Goal: Information Seeking & Learning: Find specific fact

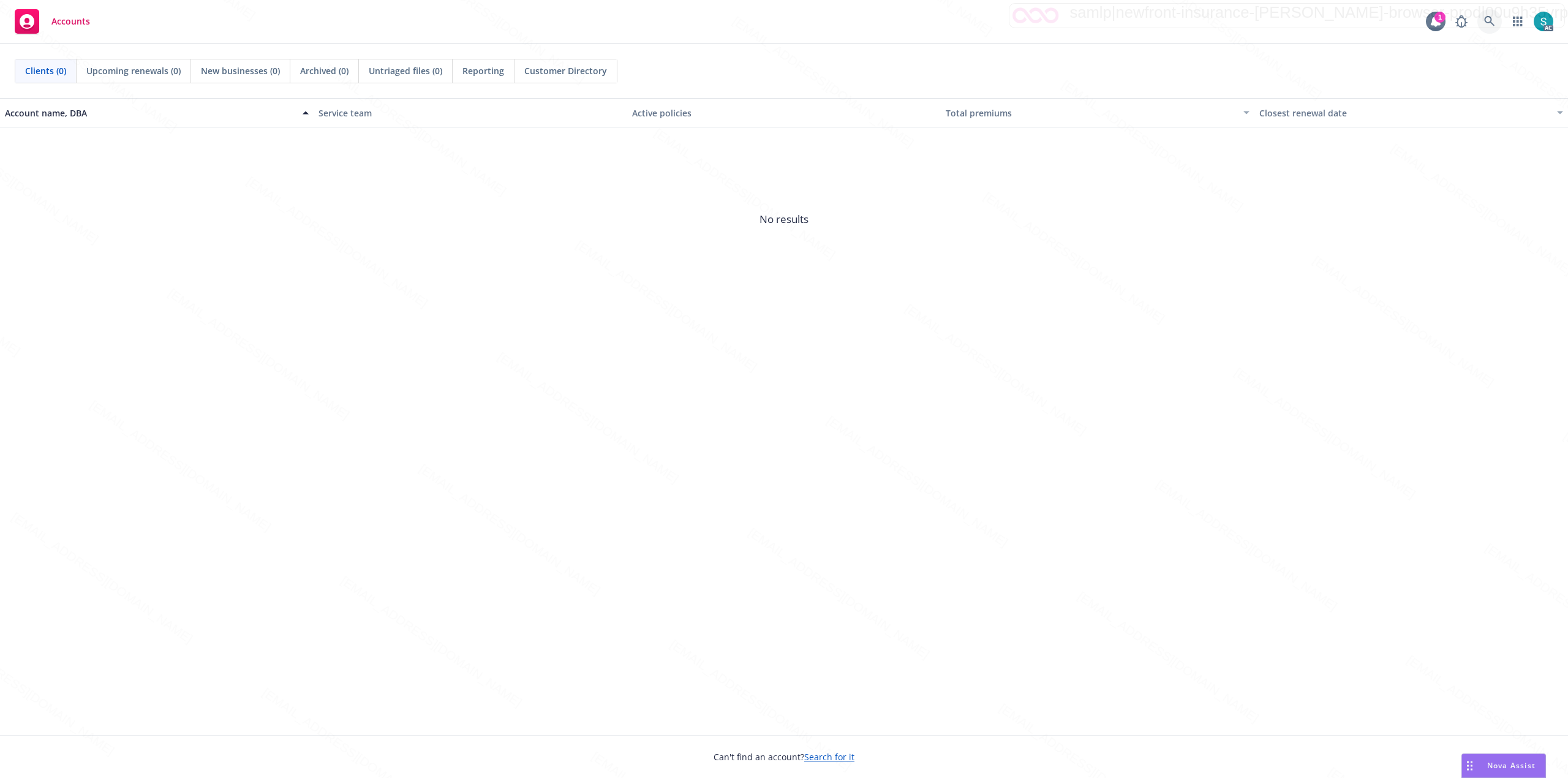
click at [1175, 14] on link at bounding box center [1490, 21] width 24 height 24
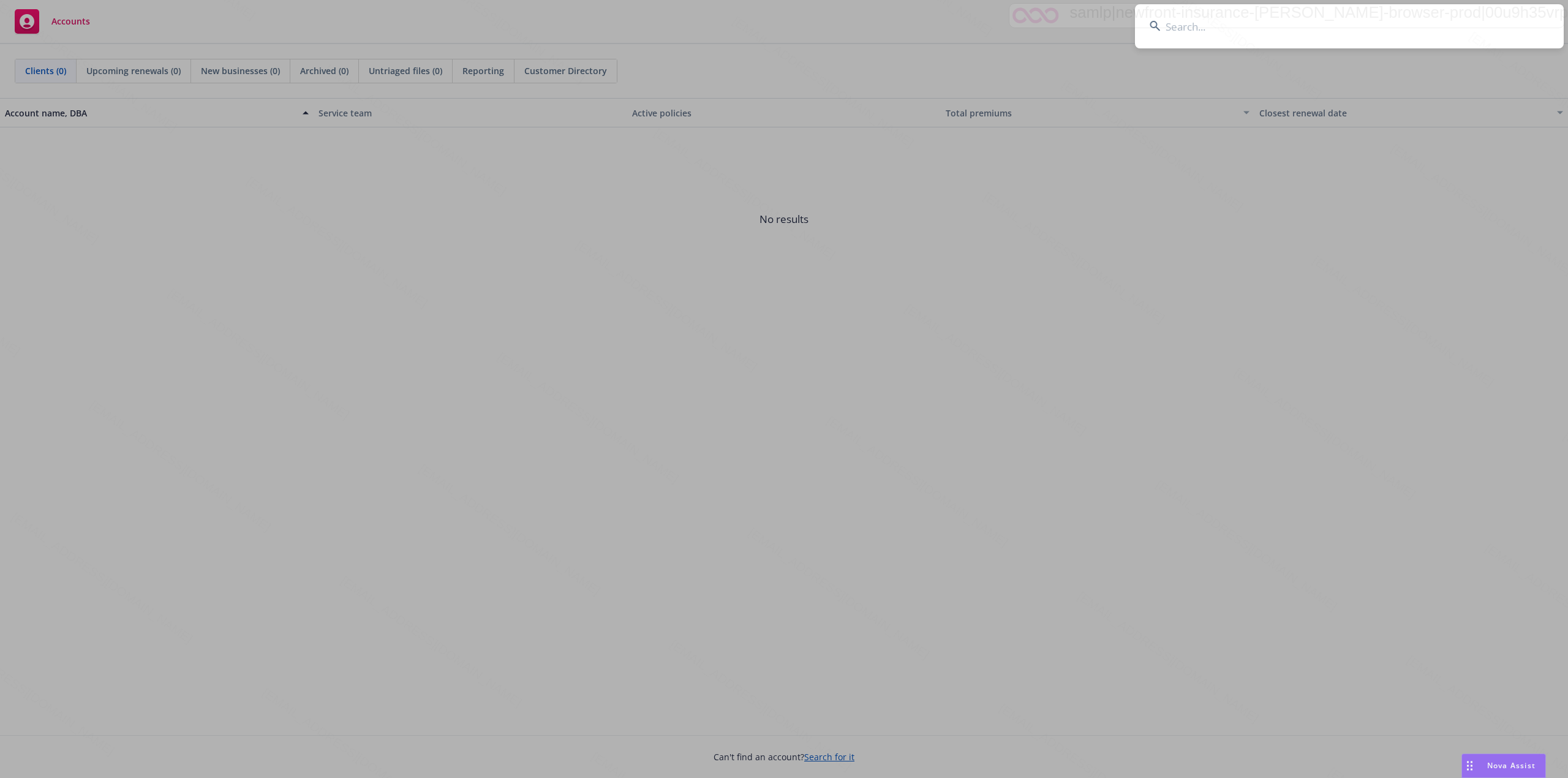
click at [1175, 23] on input at bounding box center [1350, 27] width 429 height 44
type input "[PERSON_NAME]"
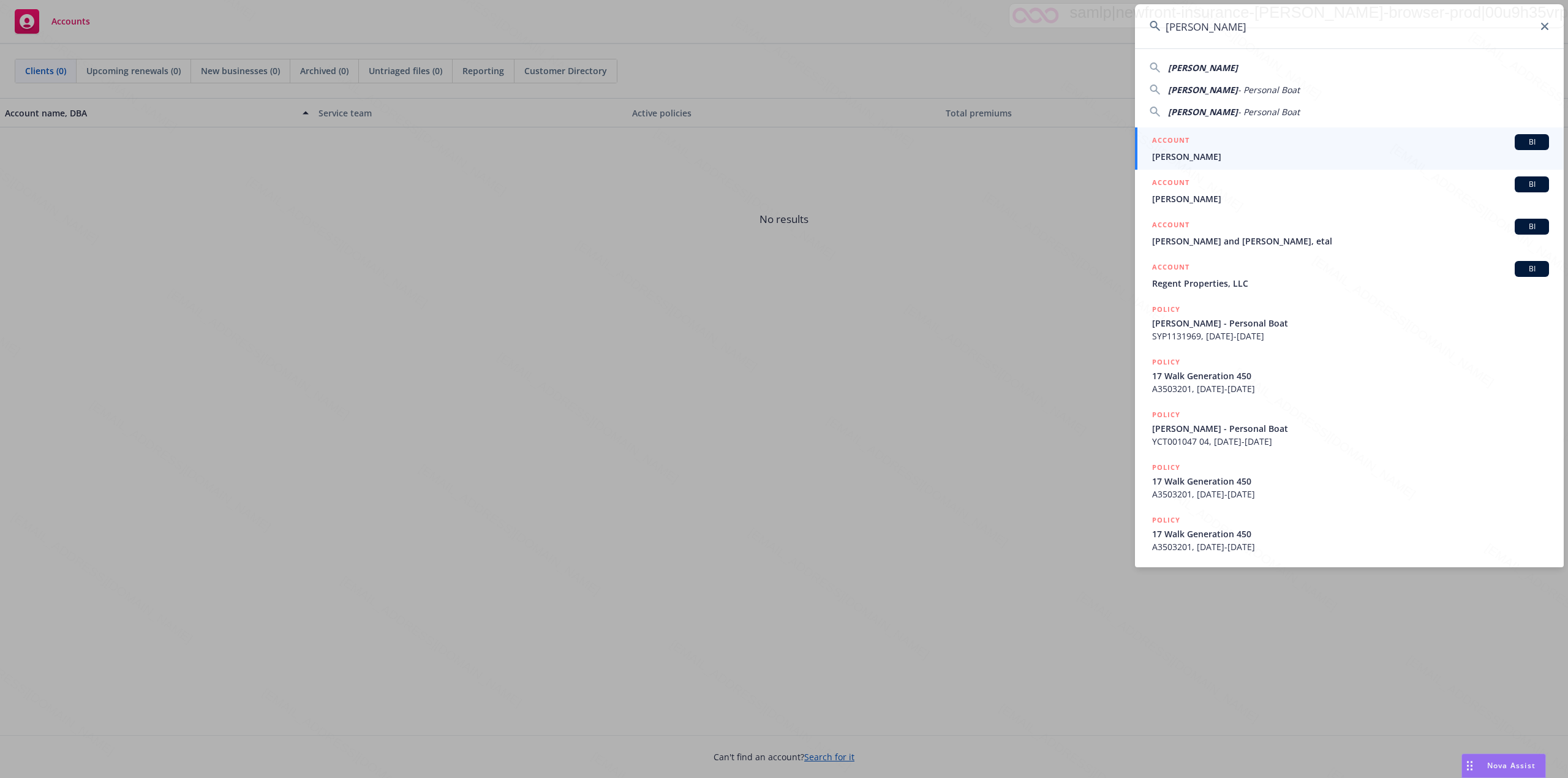
click at [1175, 157] on span "[PERSON_NAME]" at bounding box center [1351, 156] width 397 height 13
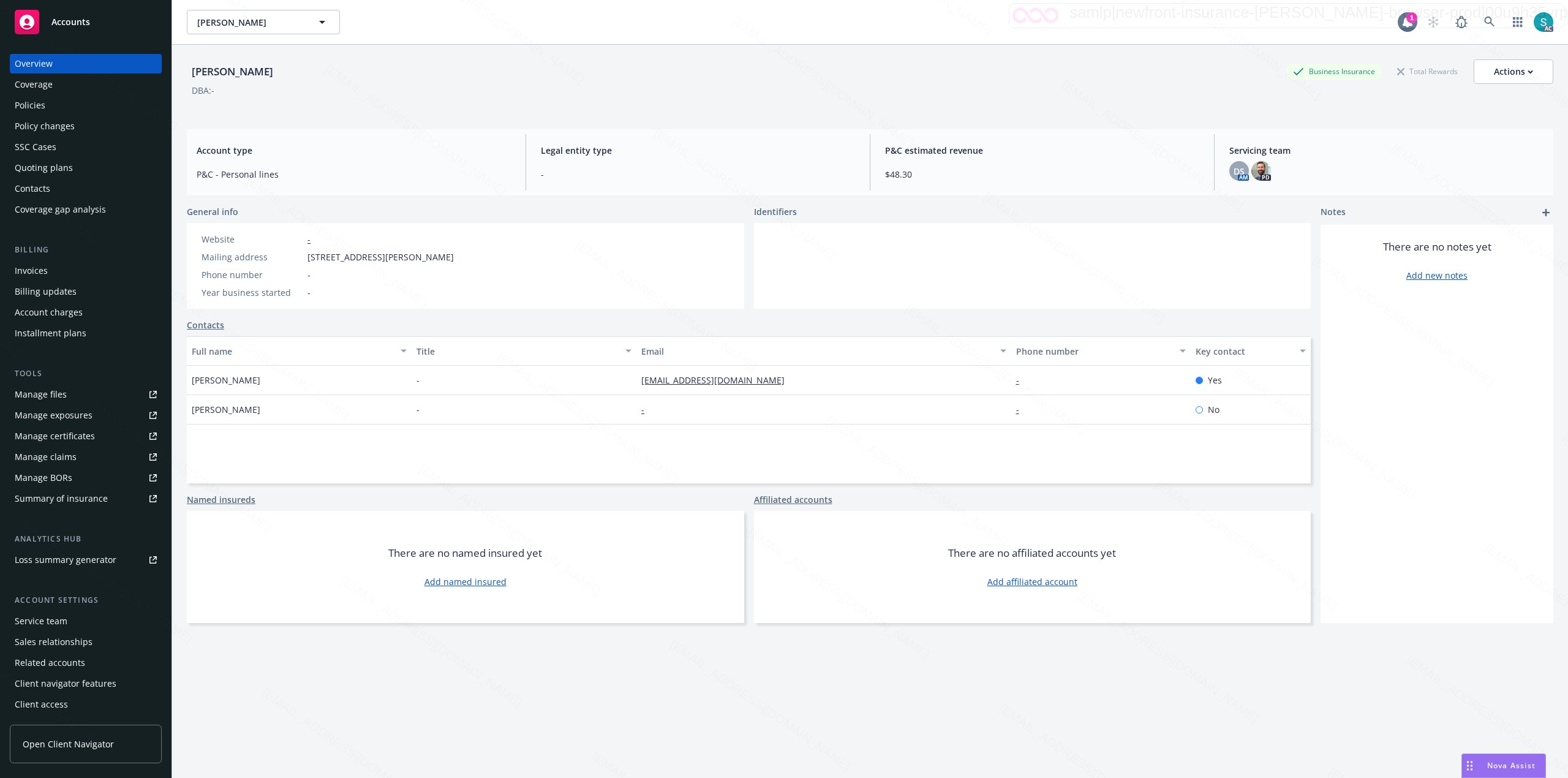
click at [442, 259] on span "[STREET_ADDRESS][PERSON_NAME]" at bounding box center [380, 256] width 146 height 13
copy span "92627"
click at [744, 144] on span "Legal entity type" at bounding box center [698, 150] width 314 height 13
click at [1175, 20] on icon at bounding box center [1490, 22] width 11 height 11
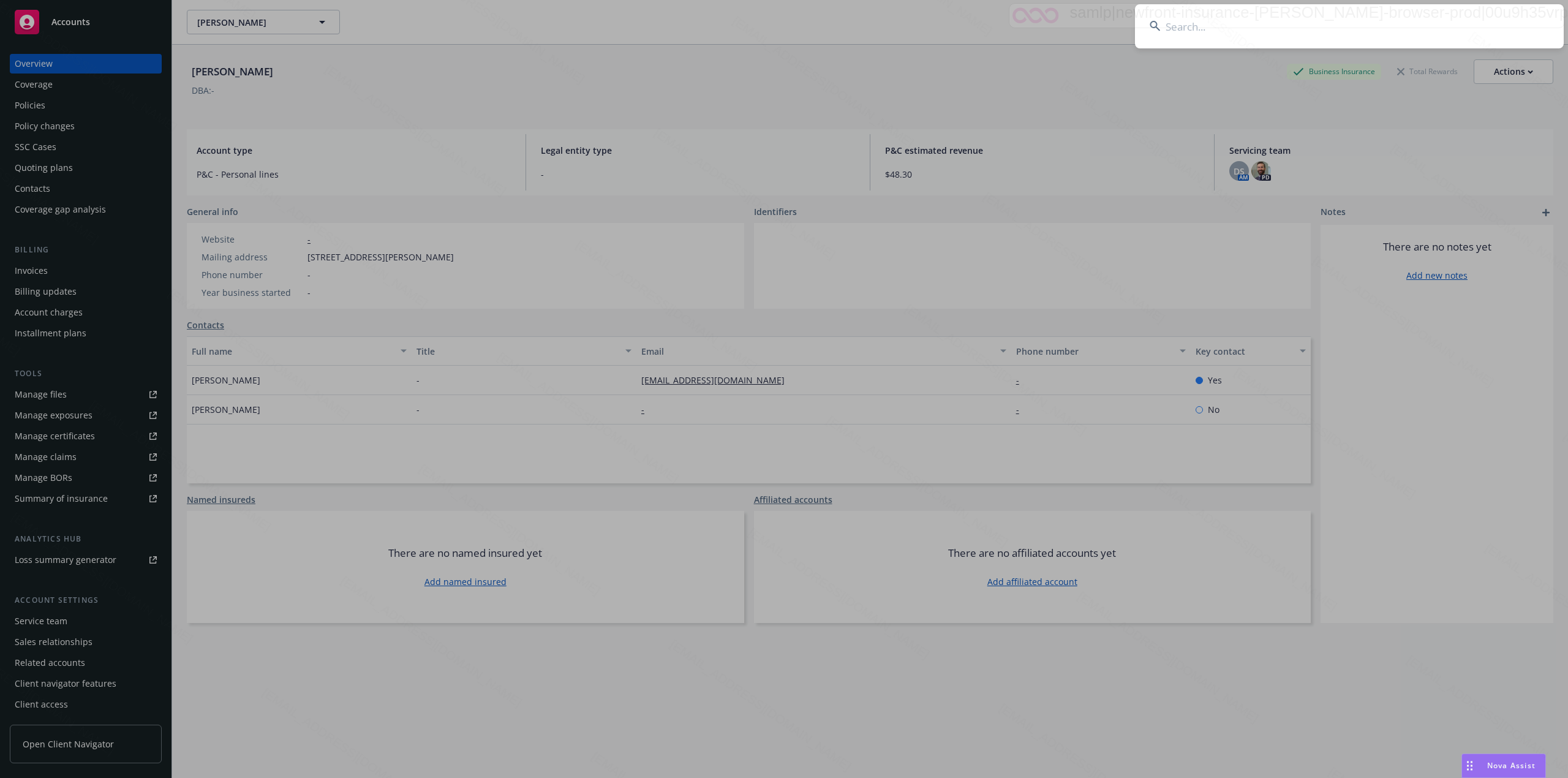
click at [1175, 21] on input at bounding box center [1350, 27] width 429 height 44
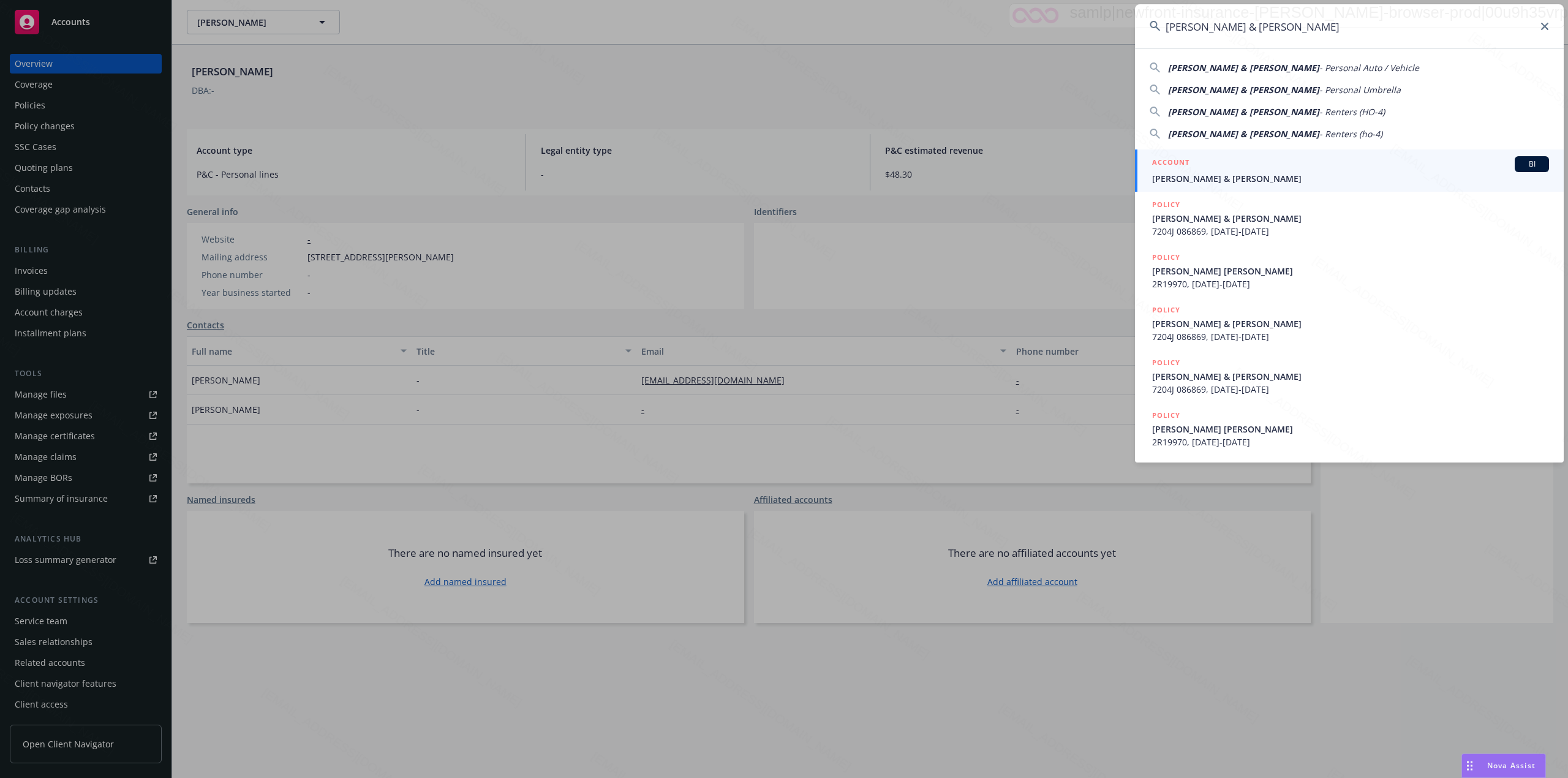
type input "[PERSON_NAME] & [PERSON_NAME]"
click at [1175, 170] on h5 "ACCOUNT" at bounding box center [1171, 163] width 37 height 14
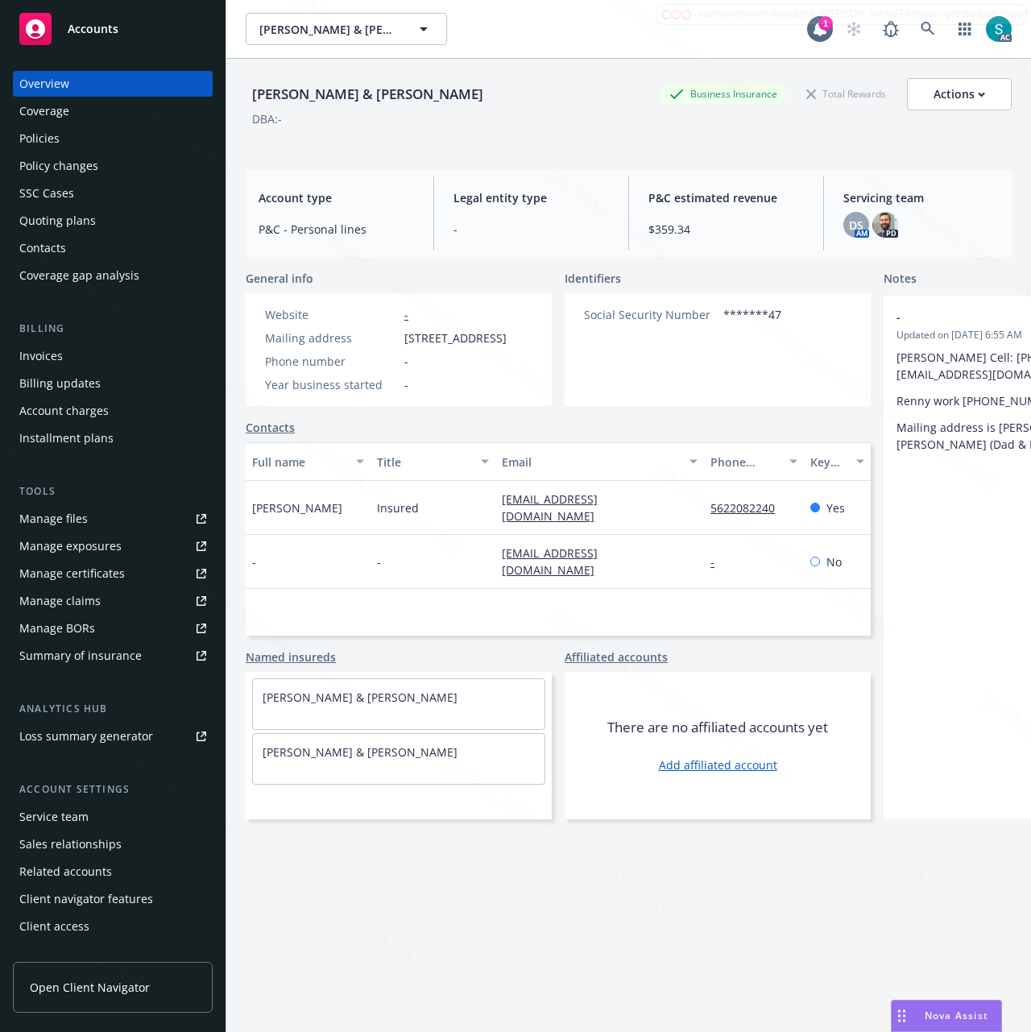
click at [346, 87] on div "[PERSON_NAME] & [PERSON_NAME]" at bounding box center [368, 94] width 244 height 21
copy div "[PERSON_NAME] & [PERSON_NAME]"
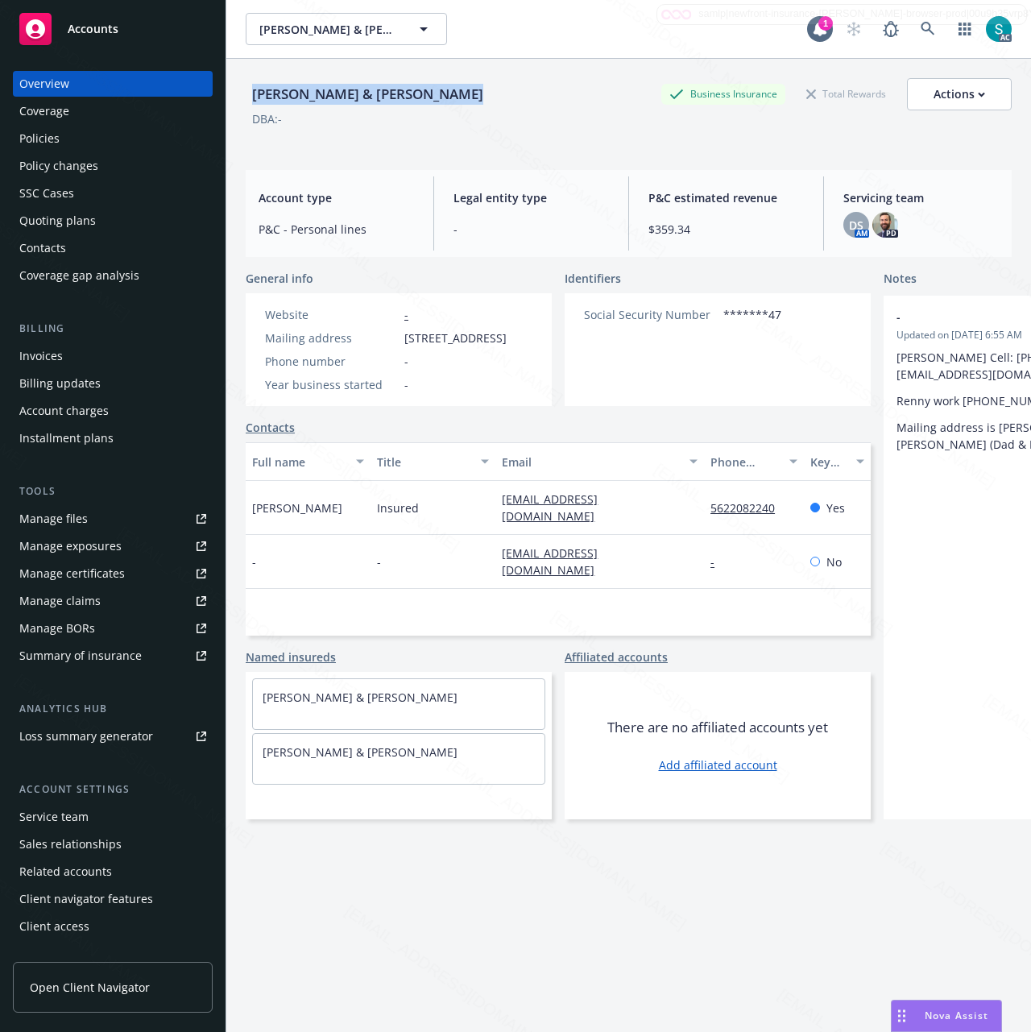
click at [435, 346] on span "[STREET_ADDRESS]" at bounding box center [455, 337] width 102 height 17
copy span "[STREET_ADDRESS]"
click at [81, 142] on div "Policies" at bounding box center [112, 139] width 187 height 26
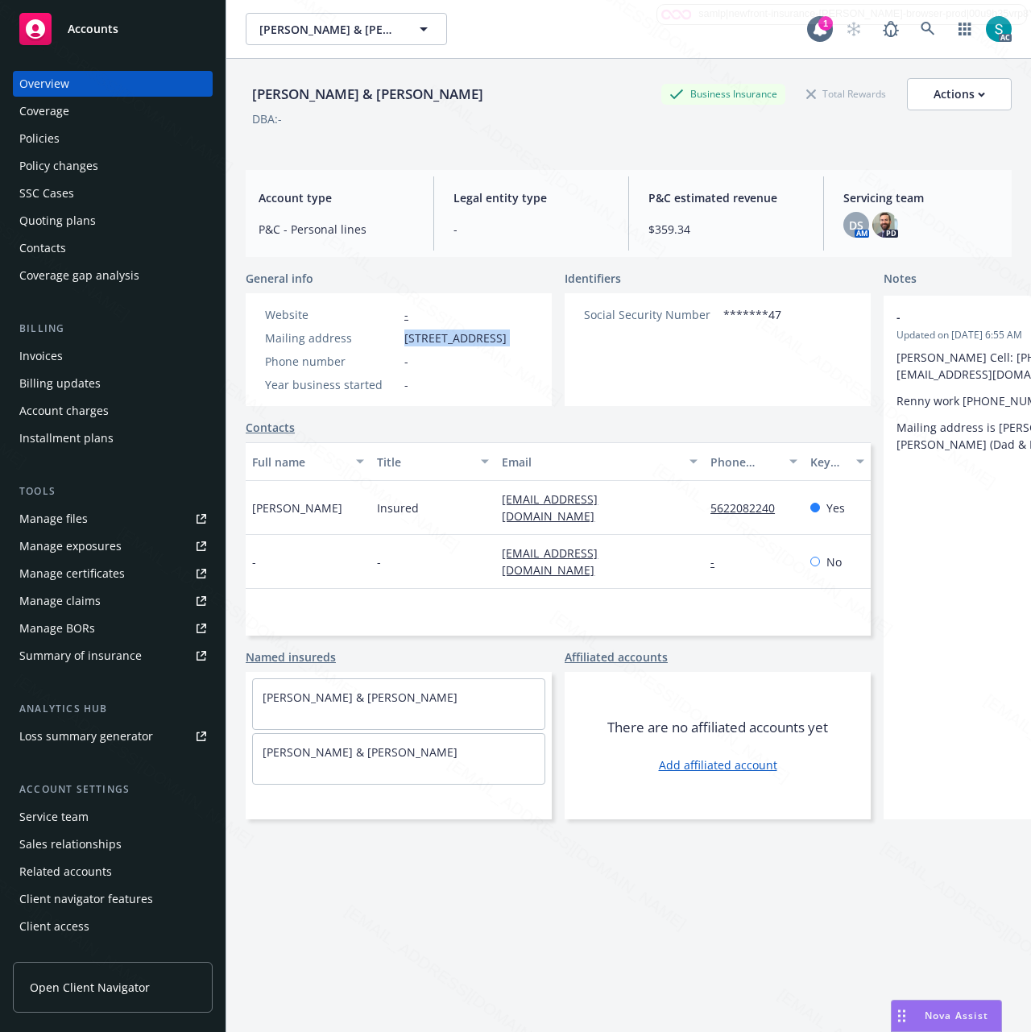
click at [81, 142] on div "Policies" at bounding box center [112, 139] width 187 height 26
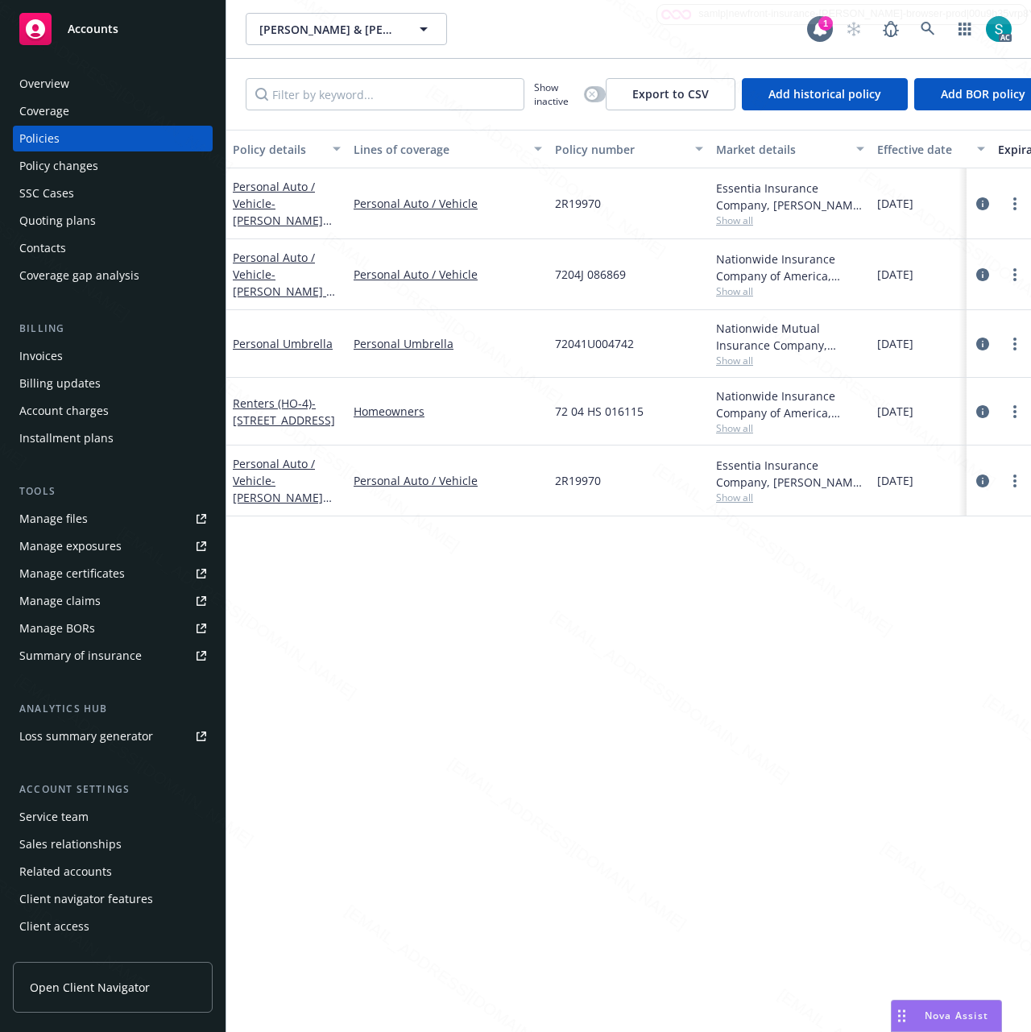
click at [577, 488] on span "2R19970" at bounding box center [578, 480] width 46 height 17
copy span "2R19970"
click at [252, 486] on link "Personal Auto / Vehicle - [PERSON_NAME] [PERSON_NAME]" at bounding box center [278, 489] width 90 height 66
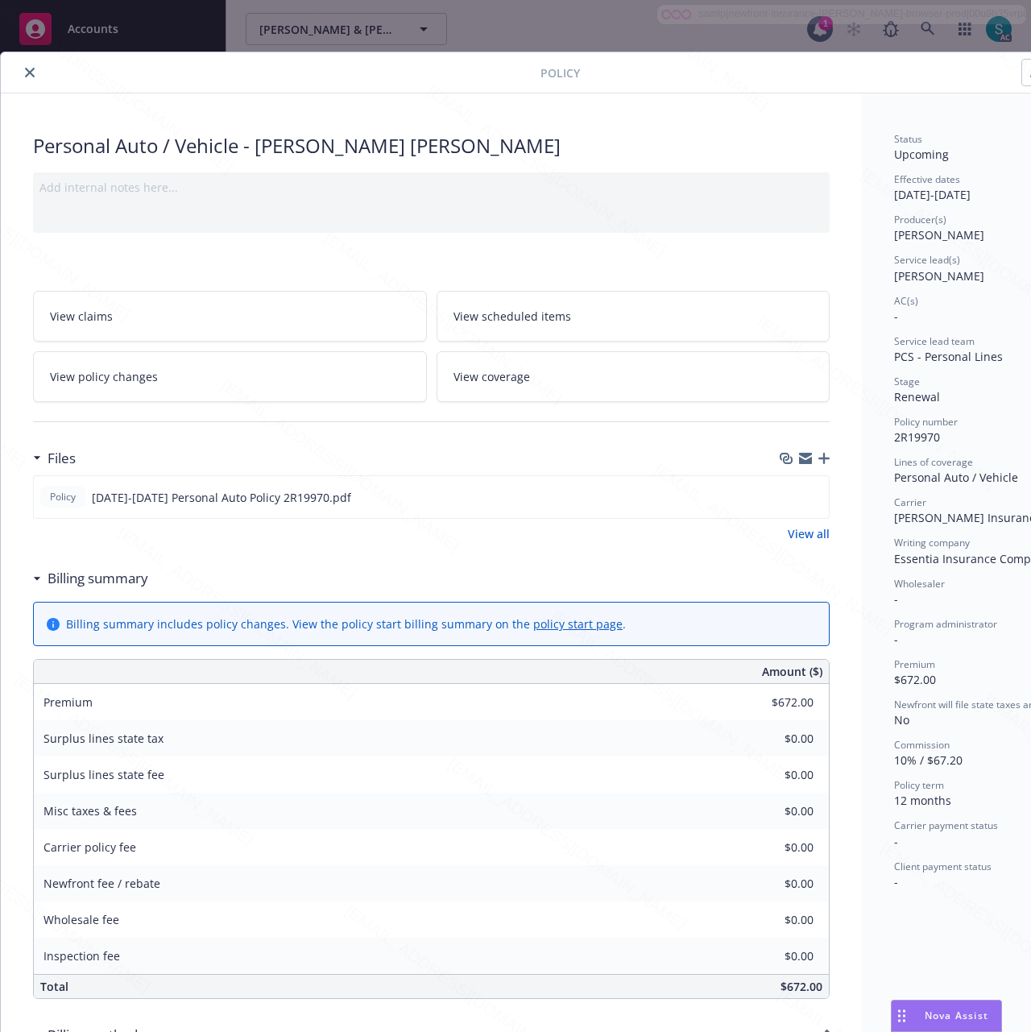
click at [862, 490] on div "Status Upcoming Effective dates [DATE] - [DATE] Producer(s) [PERSON_NAME] Servi…" at bounding box center [984, 782] width 245 height 1379
click at [809, 498] on icon "preview file" at bounding box center [813, 495] width 14 height 11
click at [32, 72] on icon "close" at bounding box center [30, 73] width 10 height 10
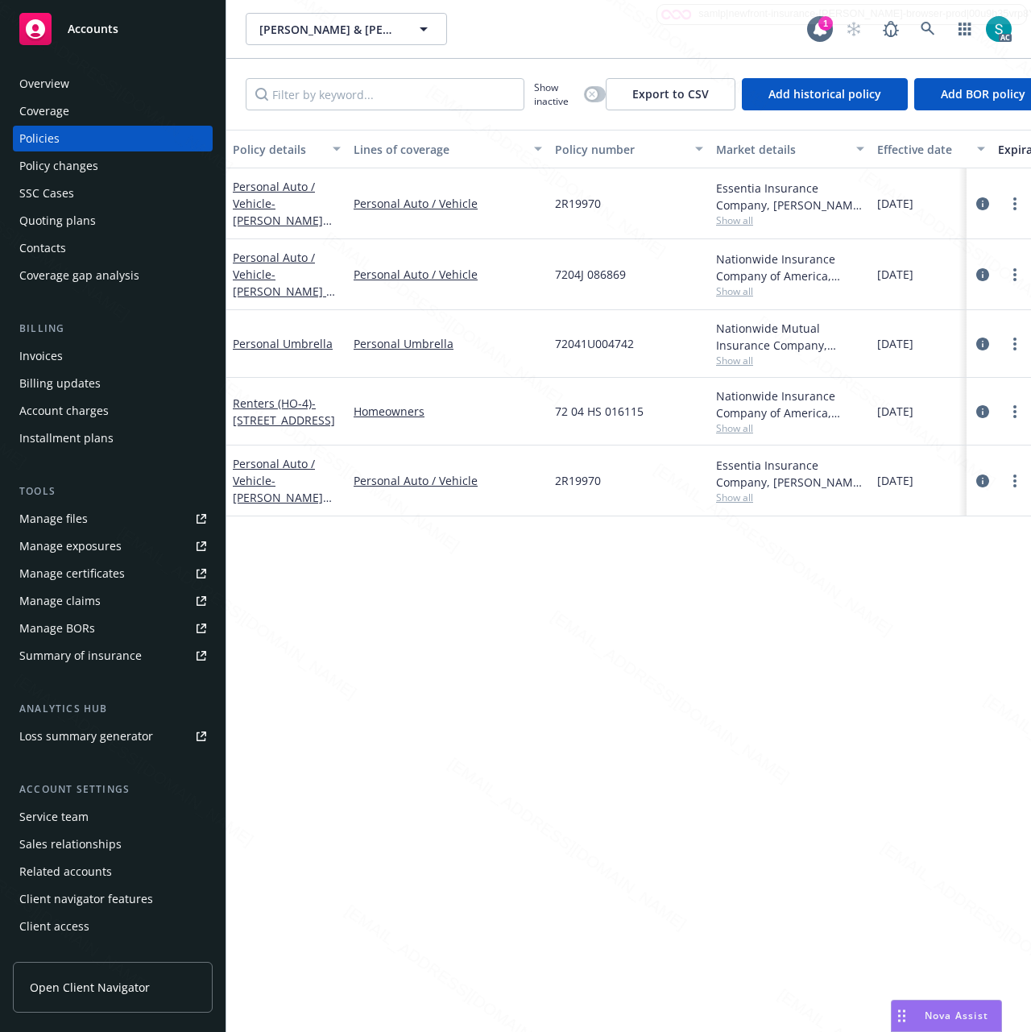
click at [79, 90] on div "Overview" at bounding box center [112, 84] width 187 height 26
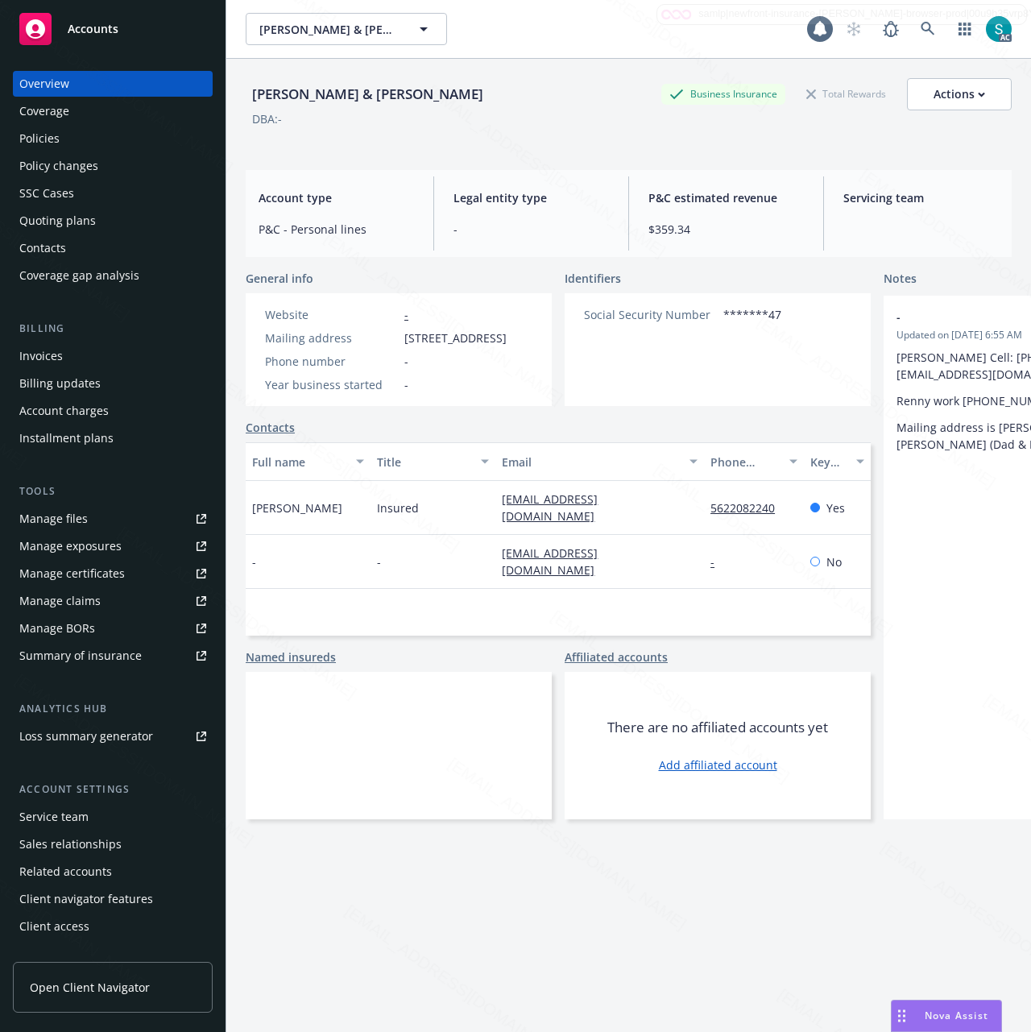
click at [79, 90] on div "Overview" at bounding box center [112, 84] width 187 height 26
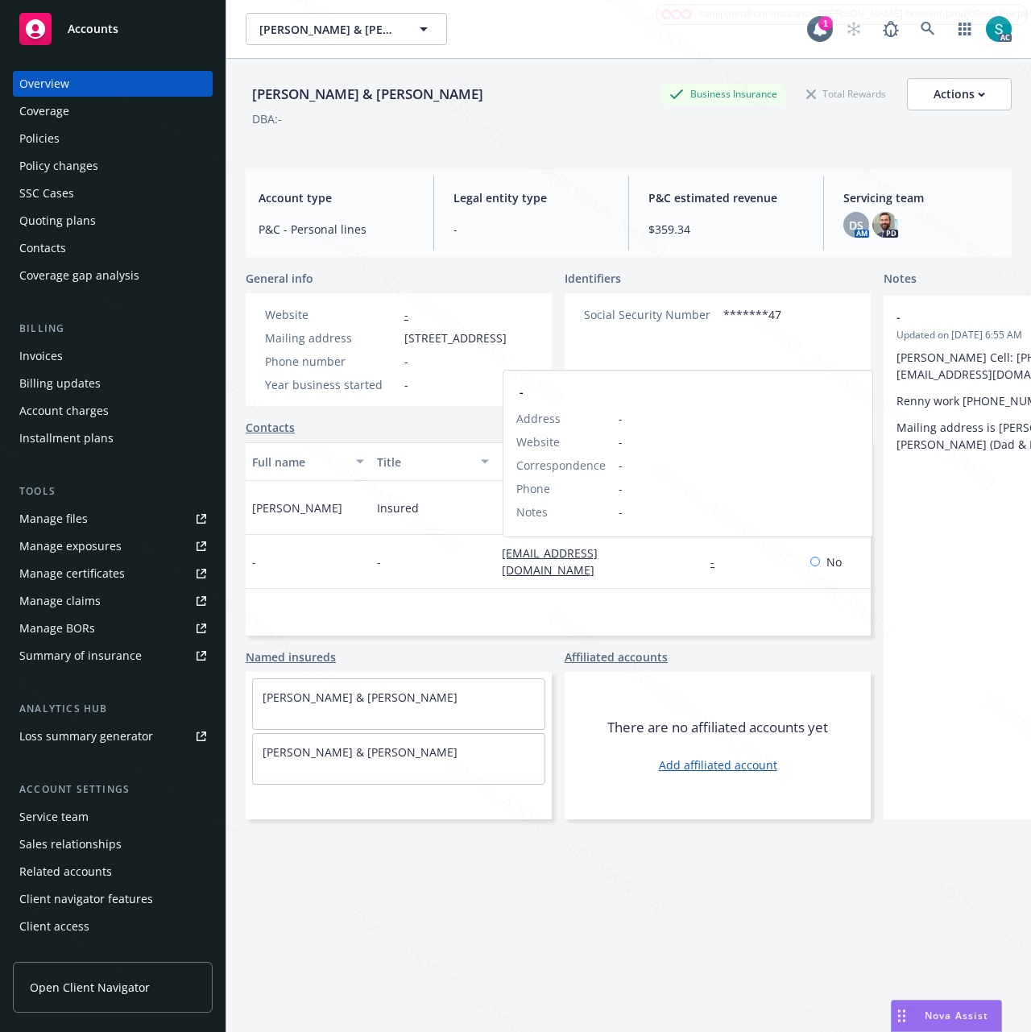
drag, startPoint x: 536, startPoint y: 555, endPoint x: 568, endPoint y: 152, distance: 403.8
click at [562, 122] on div "DBA: -" at bounding box center [629, 118] width 766 height 17
click at [548, 118] on div "DBA: -" at bounding box center [629, 118] width 766 height 17
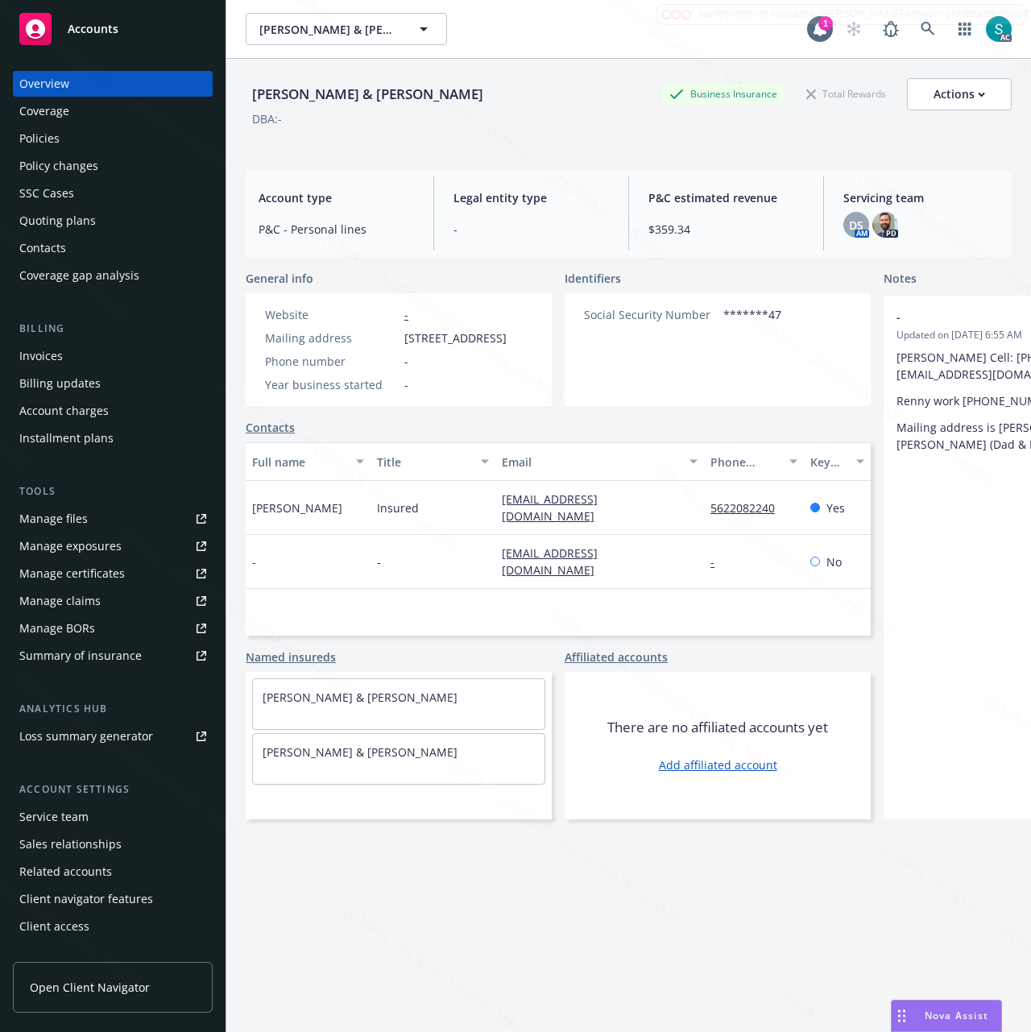
click at [520, 118] on div "DBA: -" at bounding box center [629, 118] width 766 height 17
click at [39, 148] on div "Policies" at bounding box center [39, 139] width 40 height 26
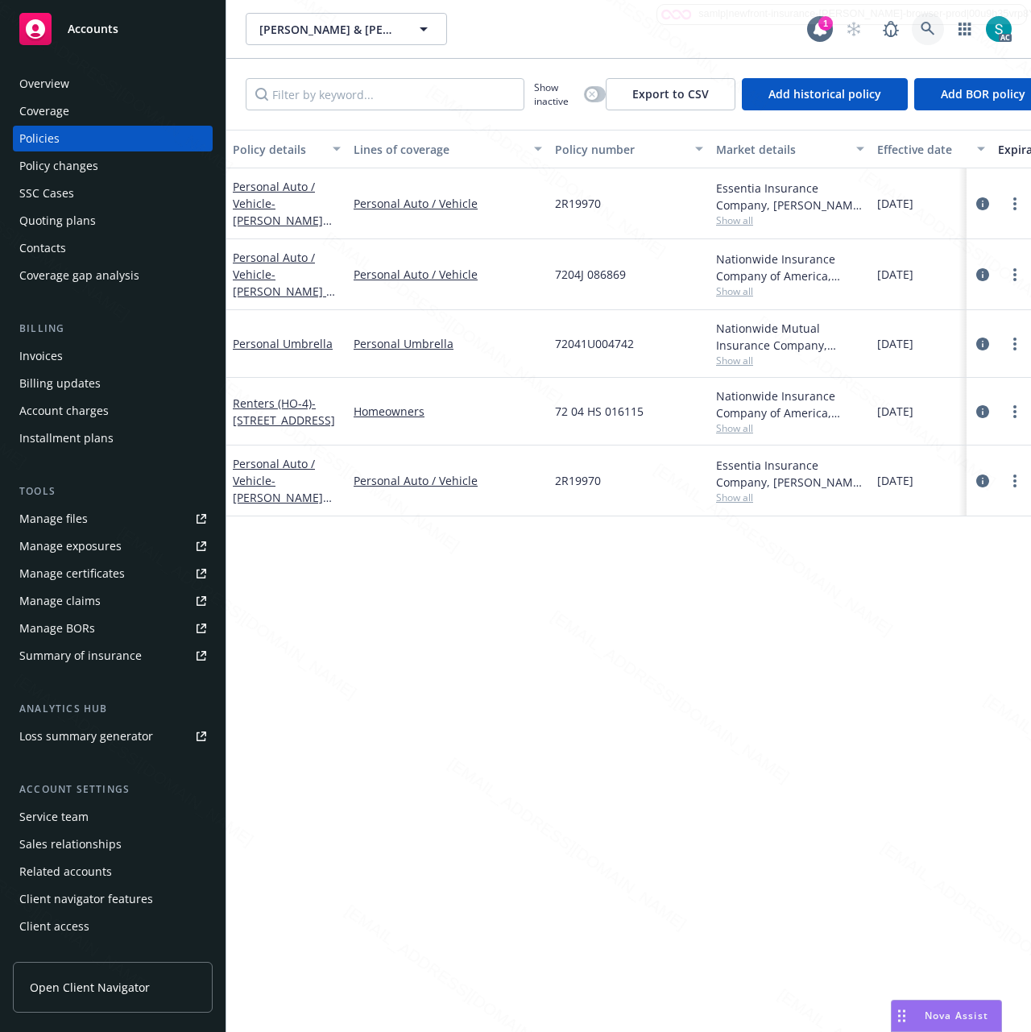
click at [931, 26] on icon at bounding box center [927, 29] width 14 height 14
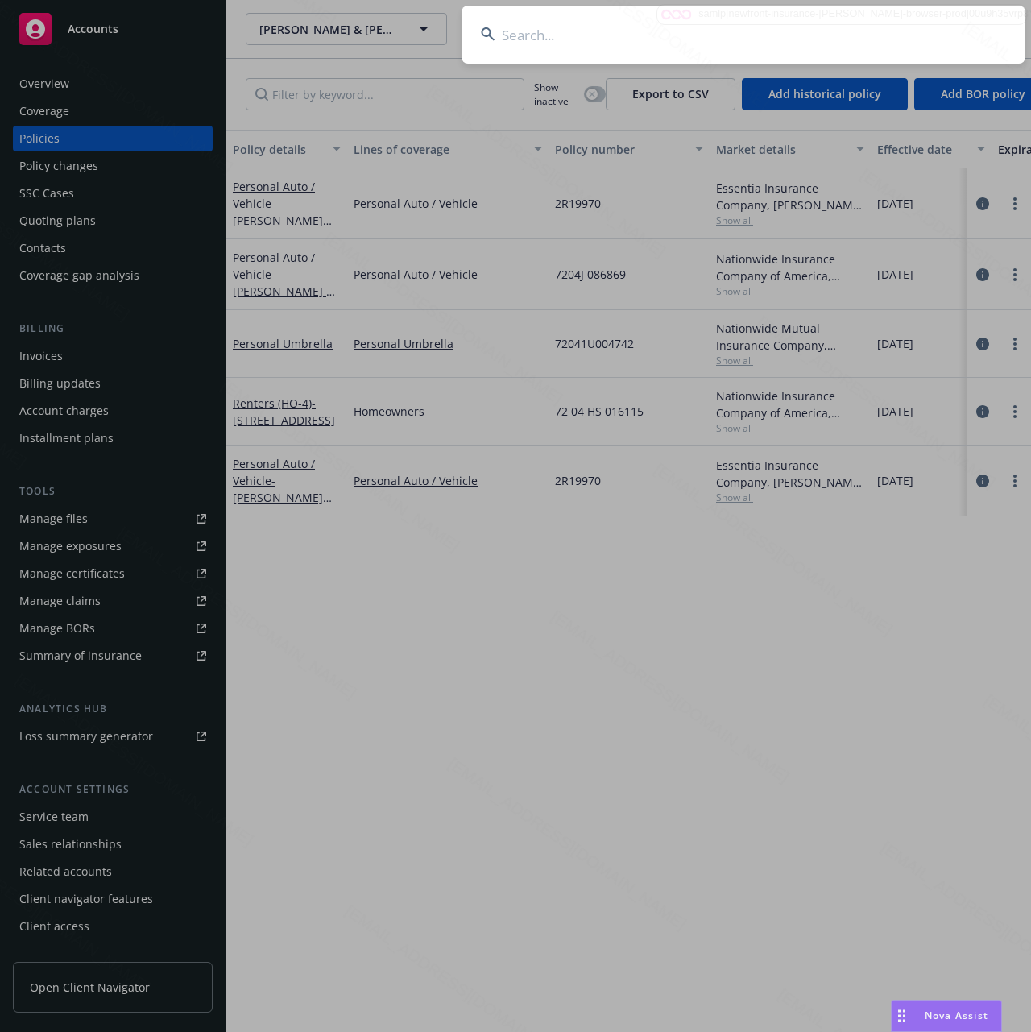
click at [931, 26] on input at bounding box center [743, 35] width 564 height 58
click at [783, 26] on input at bounding box center [743, 35] width 564 height 58
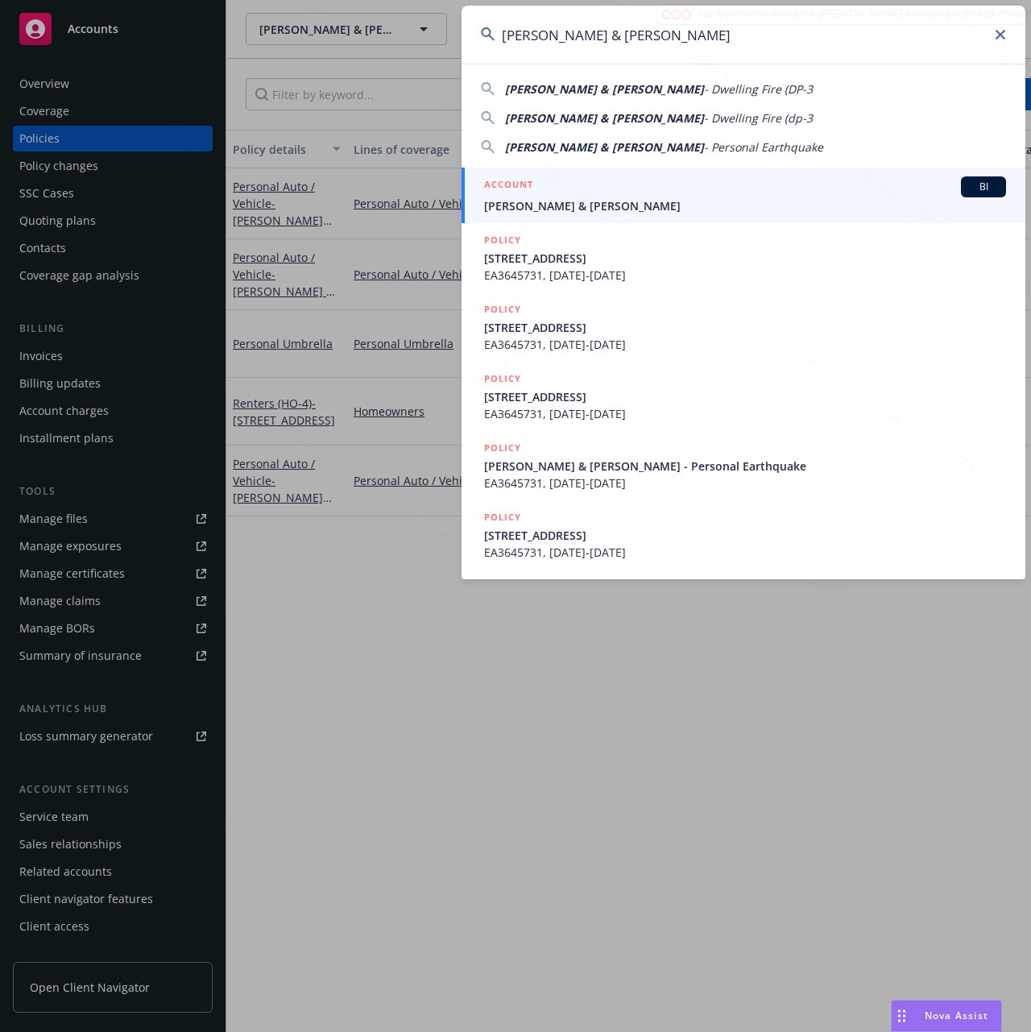
type input "[PERSON_NAME] & [PERSON_NAME]"
click at [649, 198] on span "[PERSON_NAME] & [PERSON_NAME]" at bounding box center [745, 205] width 522 height 17
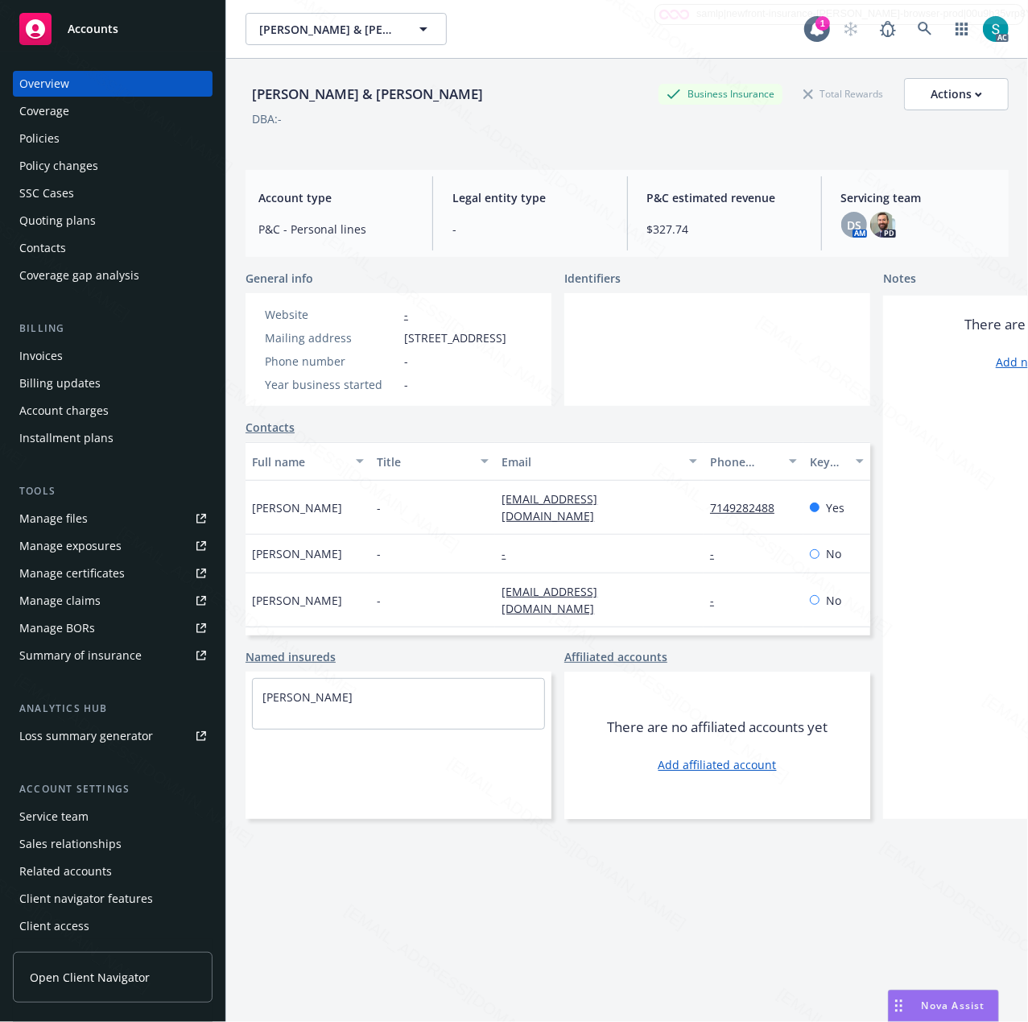
click at [345, 101] on div "[PERSON_NAME] & [PERSON_NAME]" at bounding box center [368, 94] width 244 height 21
copy div "[PERSON_NAME] & [PERSON_NAME]"
click at [454, 341] on span "[STREET_ADDRESS]" at bounding box center [455, 337] width 102 height 17
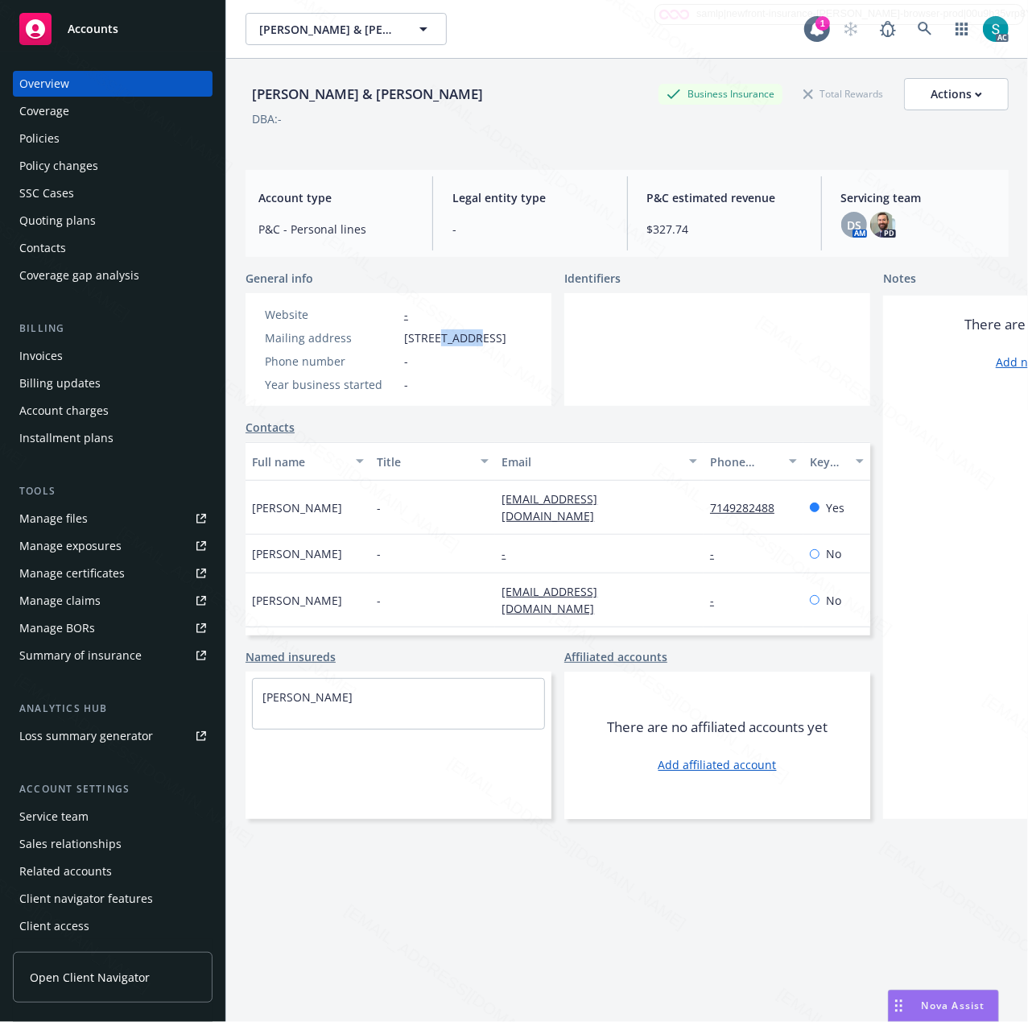
click at [454, 341] on span "[STREET_ADDRESS]" at bounding box center [455, 337] width 102 height 17
copy span "[STREET_ADDRESS]"
click at [58, 139] on div "Policies" at bounding box center [39, 139] width 40 height 26
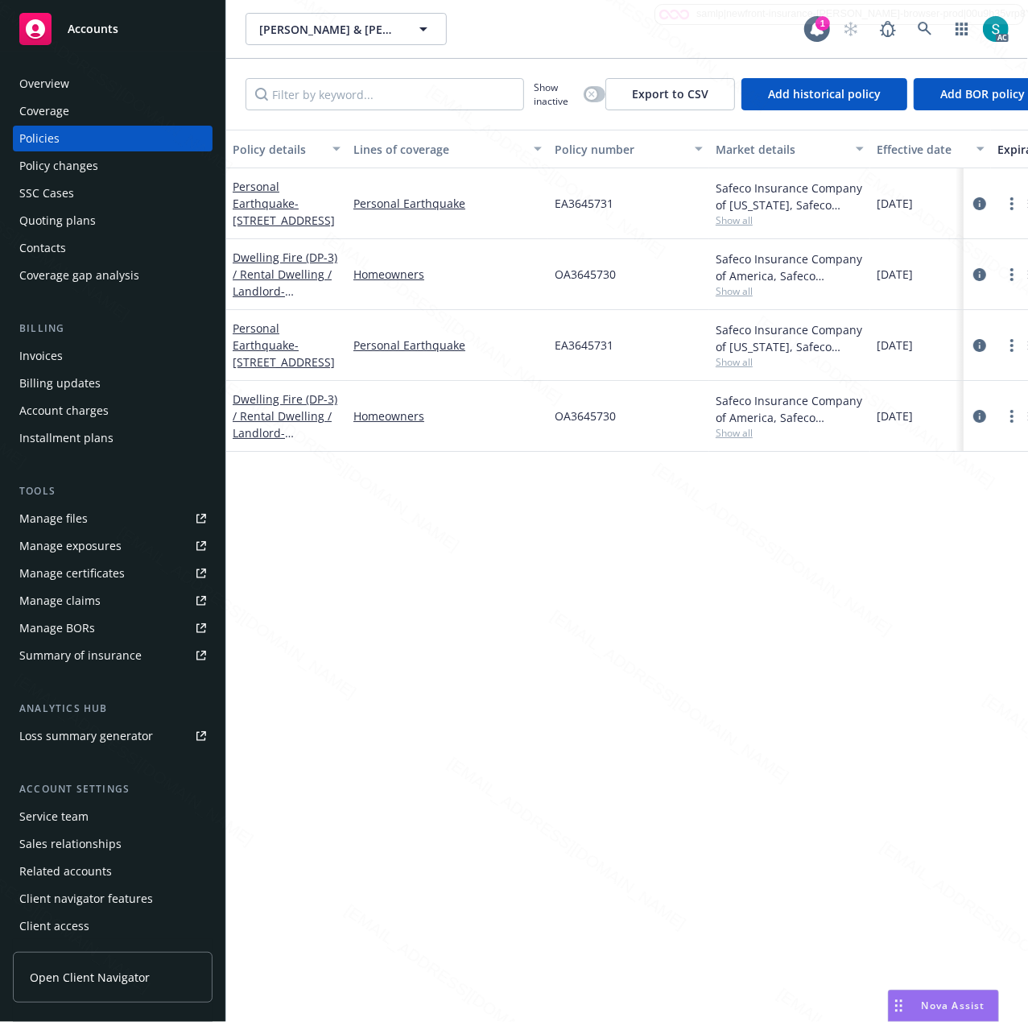
click at [604, 417] on span "OA3645730" at bounding box center [585, 415] width 61 height 17
copy span "OA3645730"
